Goal: Task Accomplishment & Management: Manage account settings

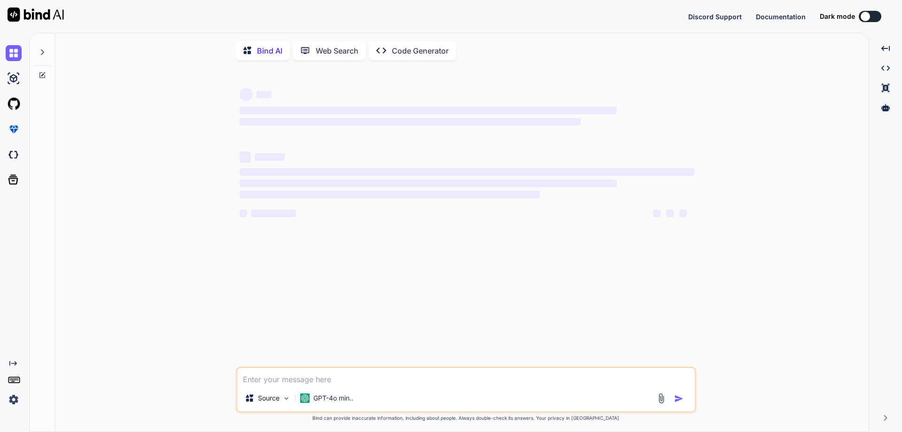
type textarea "x"
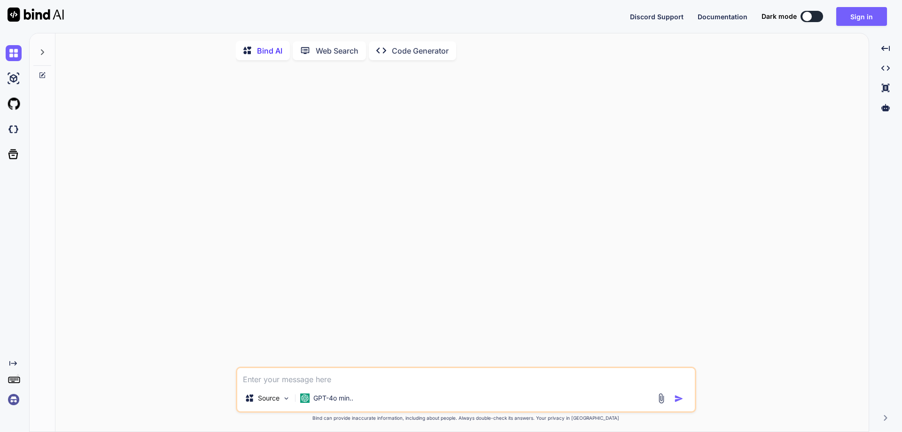
click at [673, 155] on div at bounding box center [467, 217] width 458 height 299
click at [859, 18] on button "Sign in" at bounding box center [861, 16] width 51 height 19
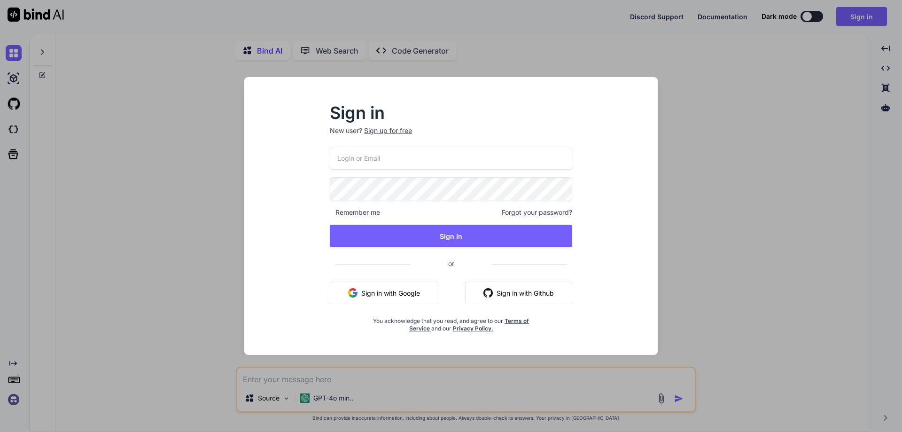
type input "[EMAIL_ADDRESS][DOMAIN_NAME]"
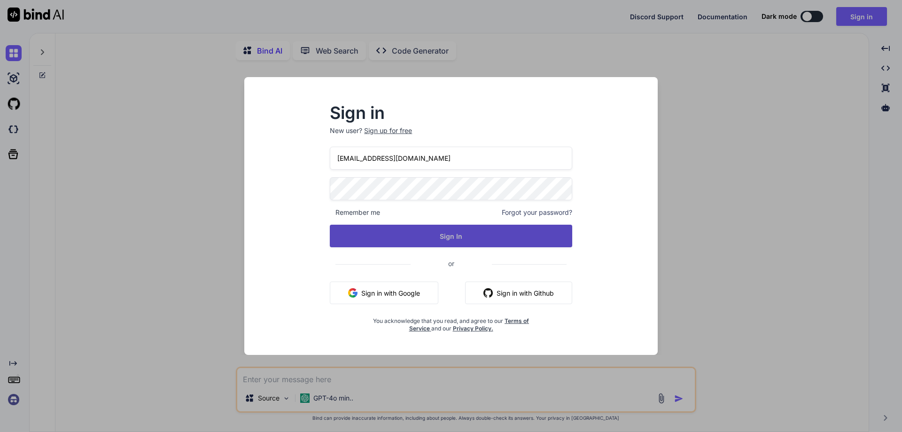
click at [438, 232] on button "Sign In" at bounding box center [451, 235] width 242 height 23
